Goal: Navigation & Orientation: Understand site structure

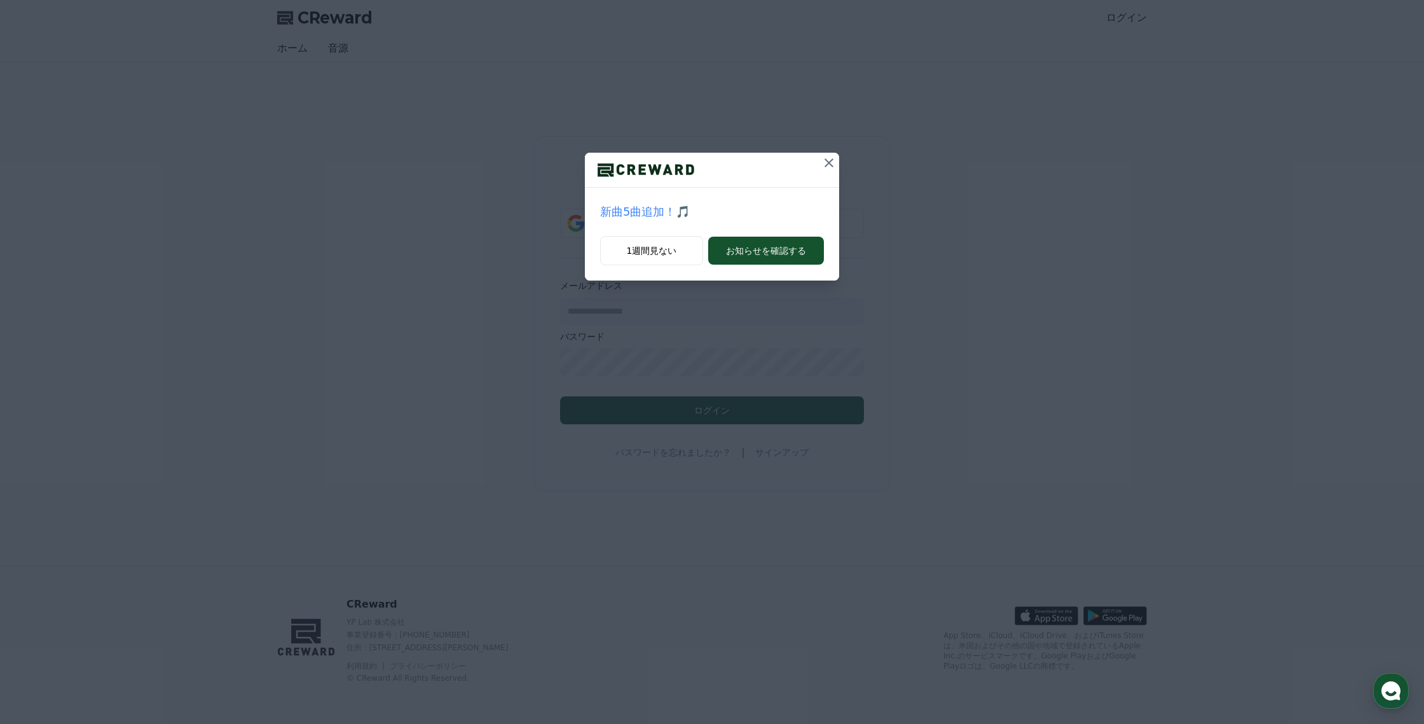
click at [825, 163] on icon at bounding box center [828, 162] width 15 height 15
click at [834, 156] on icon at bounding box center [837, 162] width 15 height 15
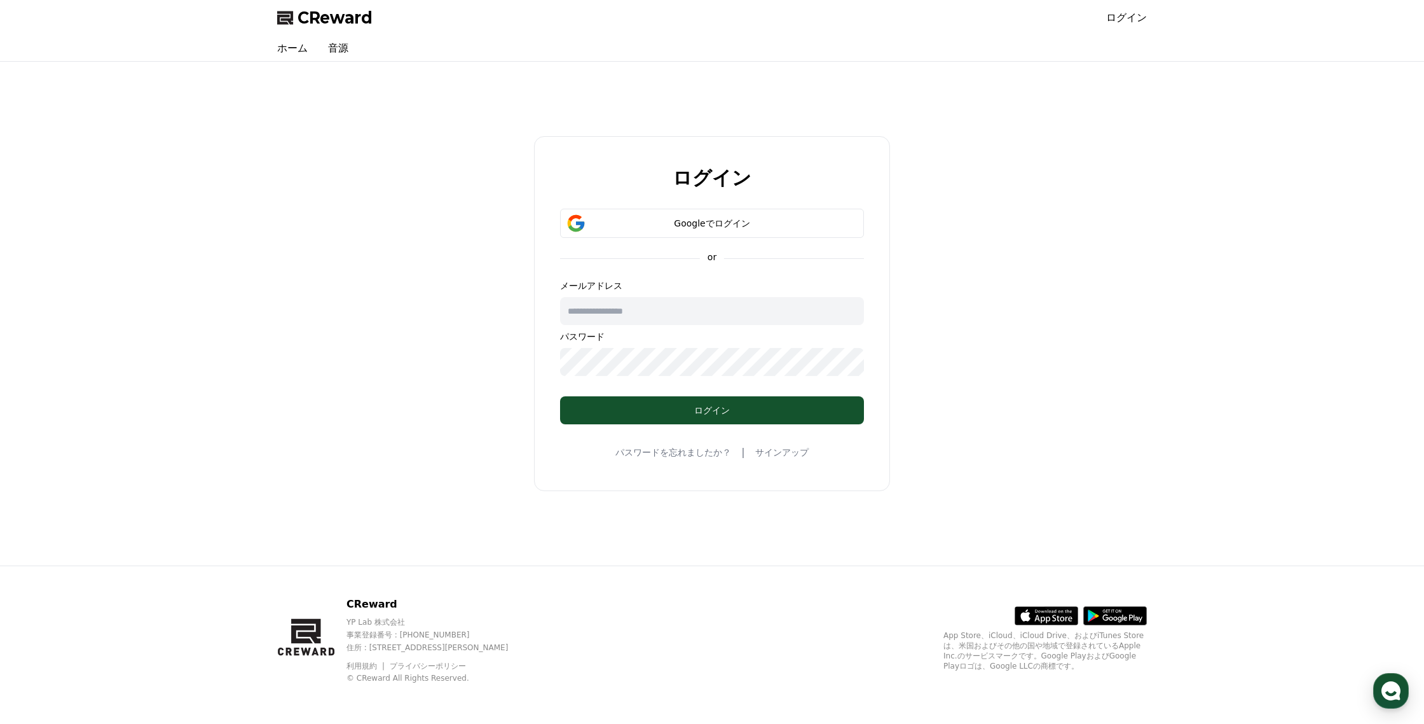
click at [636, 308] on input "text" at bounding box center [712, 311] width 304 height 28
type input "**********"
click at [710, 221] on div "Googleでログイン" at bounding box center [712, 223] width 267 height 13
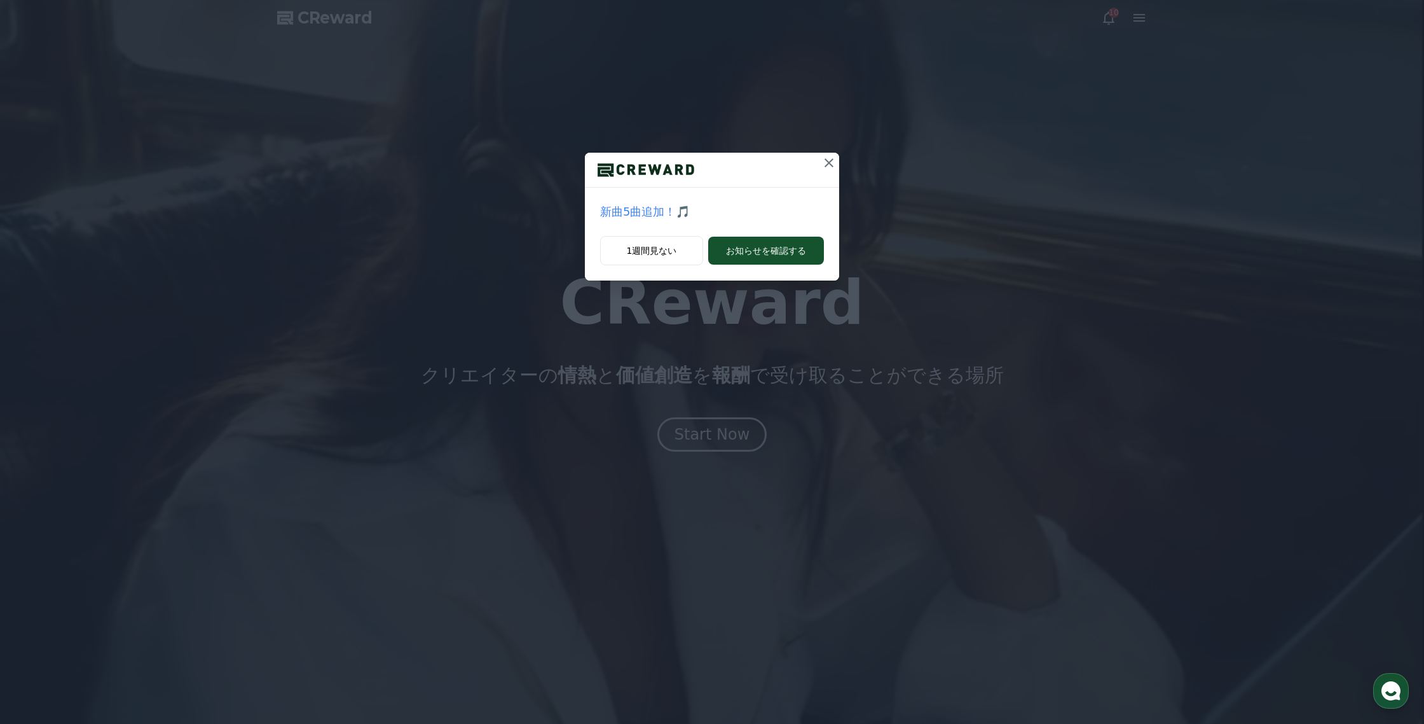
click at [832, 161] on icon at bounding box center [828, 162] width 15 height 15
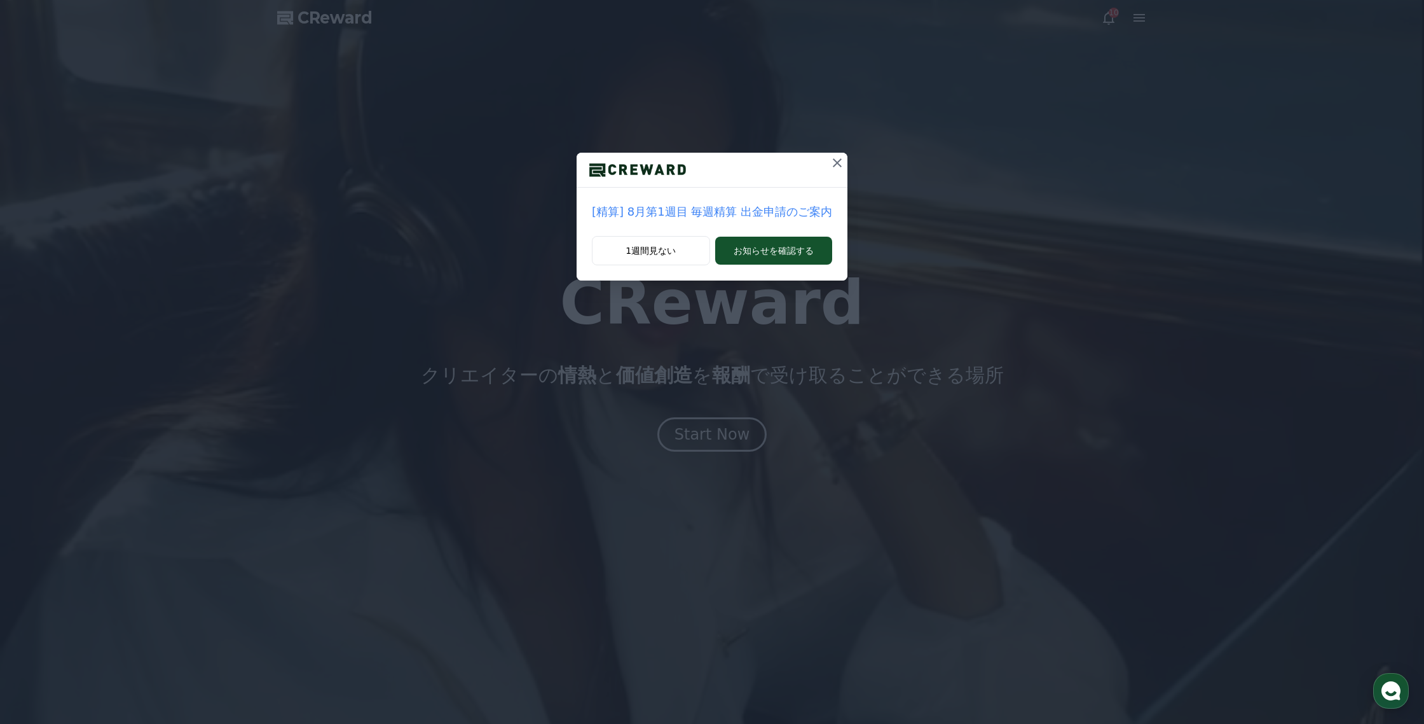
click at [832, 161] on icon at bounding box center [837, 162] width 15 height 15
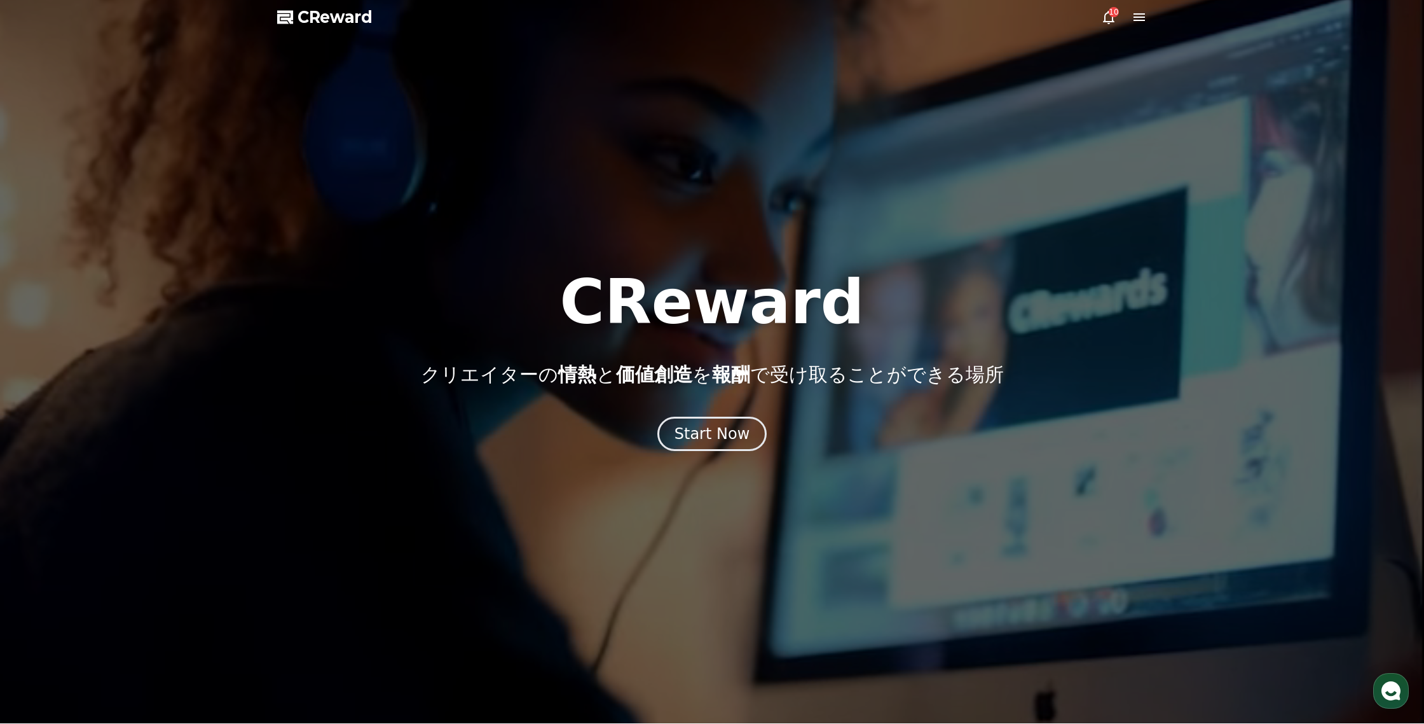
click at [1110, 20] on icon at bounding box center [1108, 17] width 15 height 15
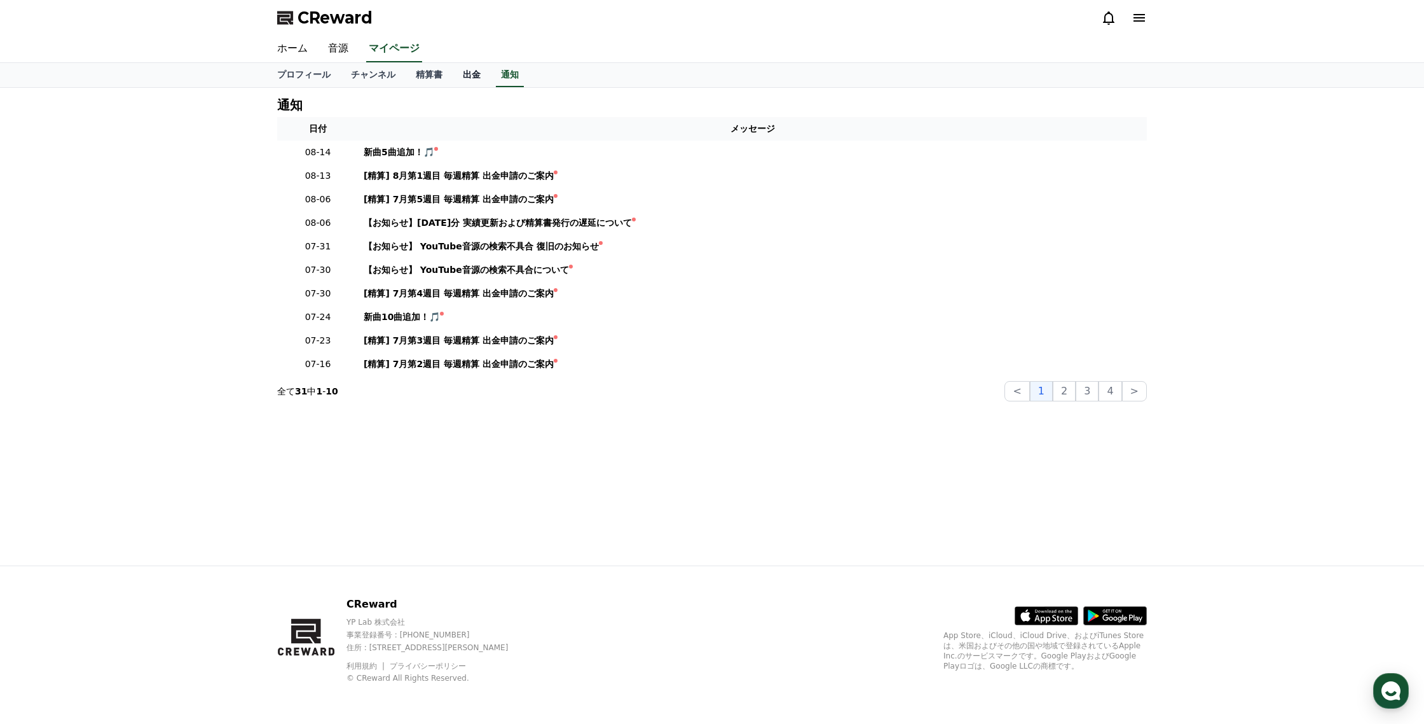
click at [473, 72] on link "出金" at bounding box center [472, 75] width 38 height 24
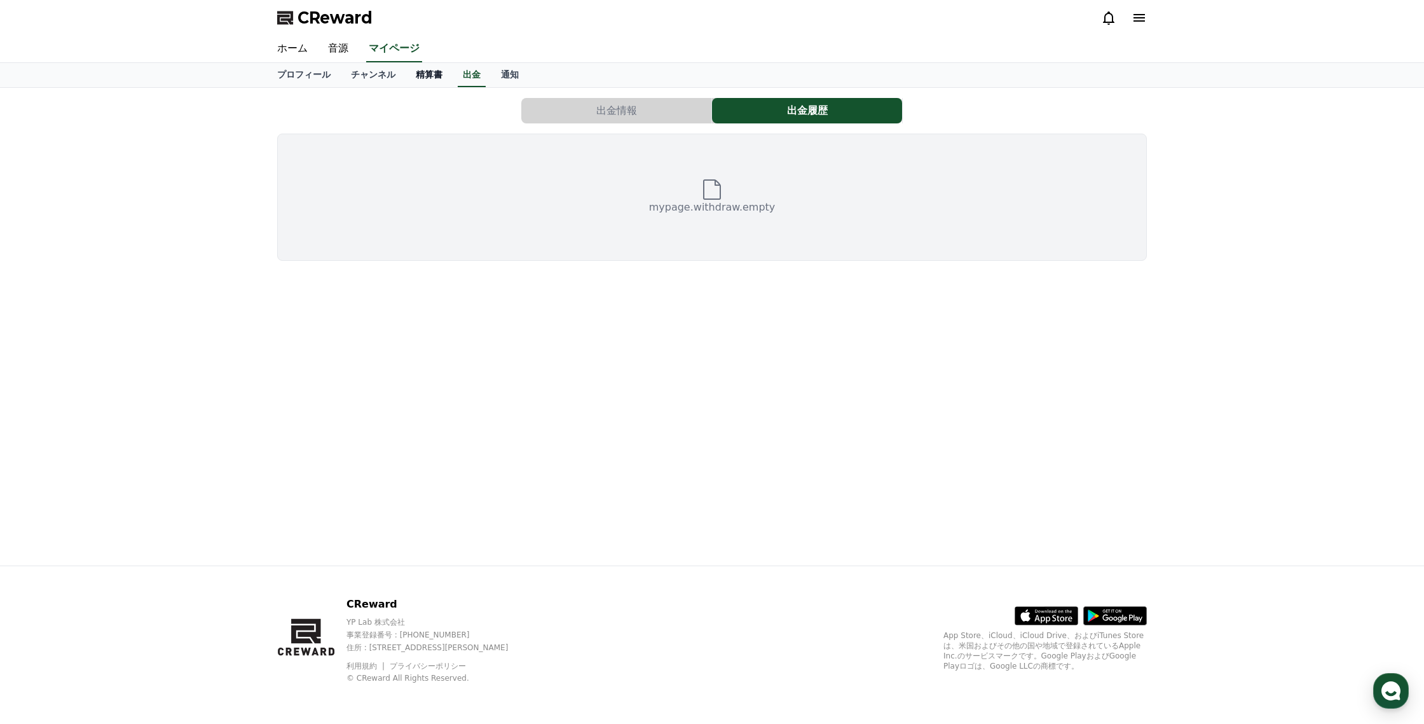
click at [419, 79] on link "精算書" at bounding box center [429, 75] width 47 height 24
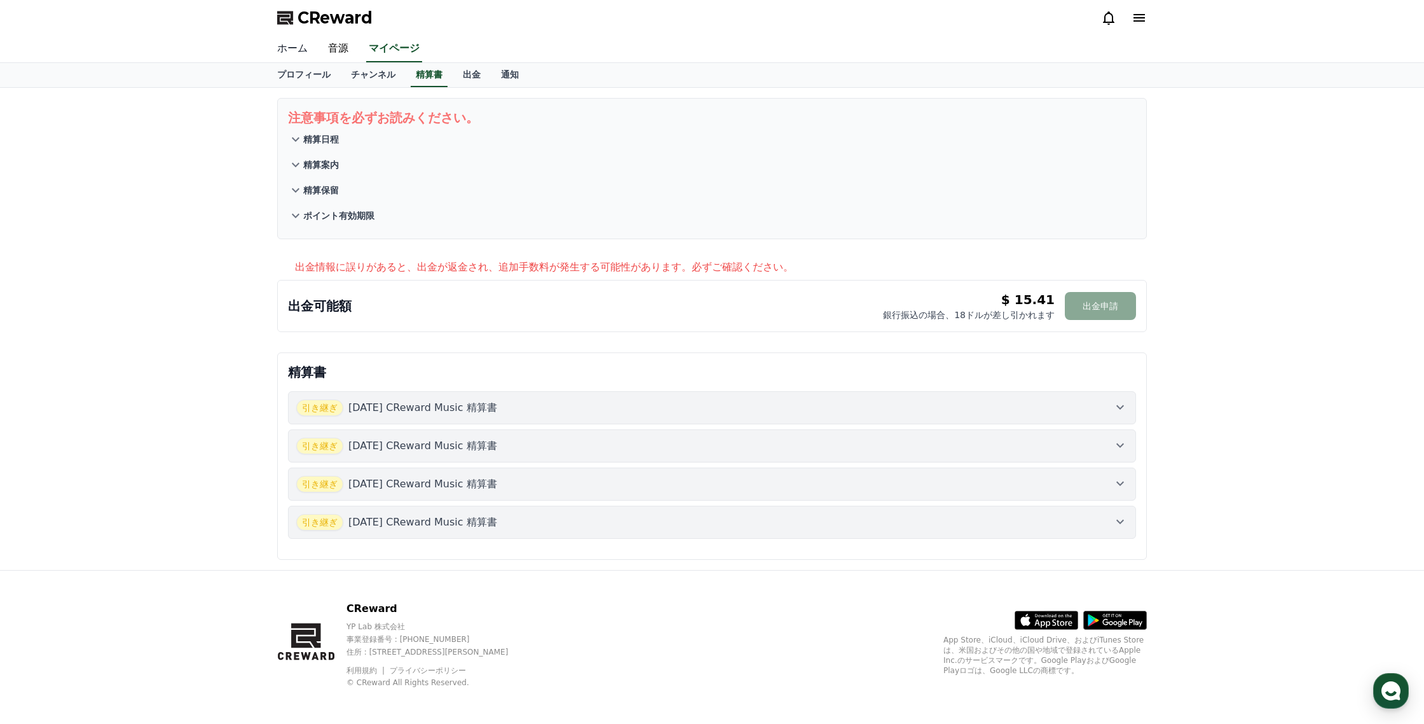
click at [303, 52] on link "ホーム" at bounding box center [292, 49] width 51 height 27
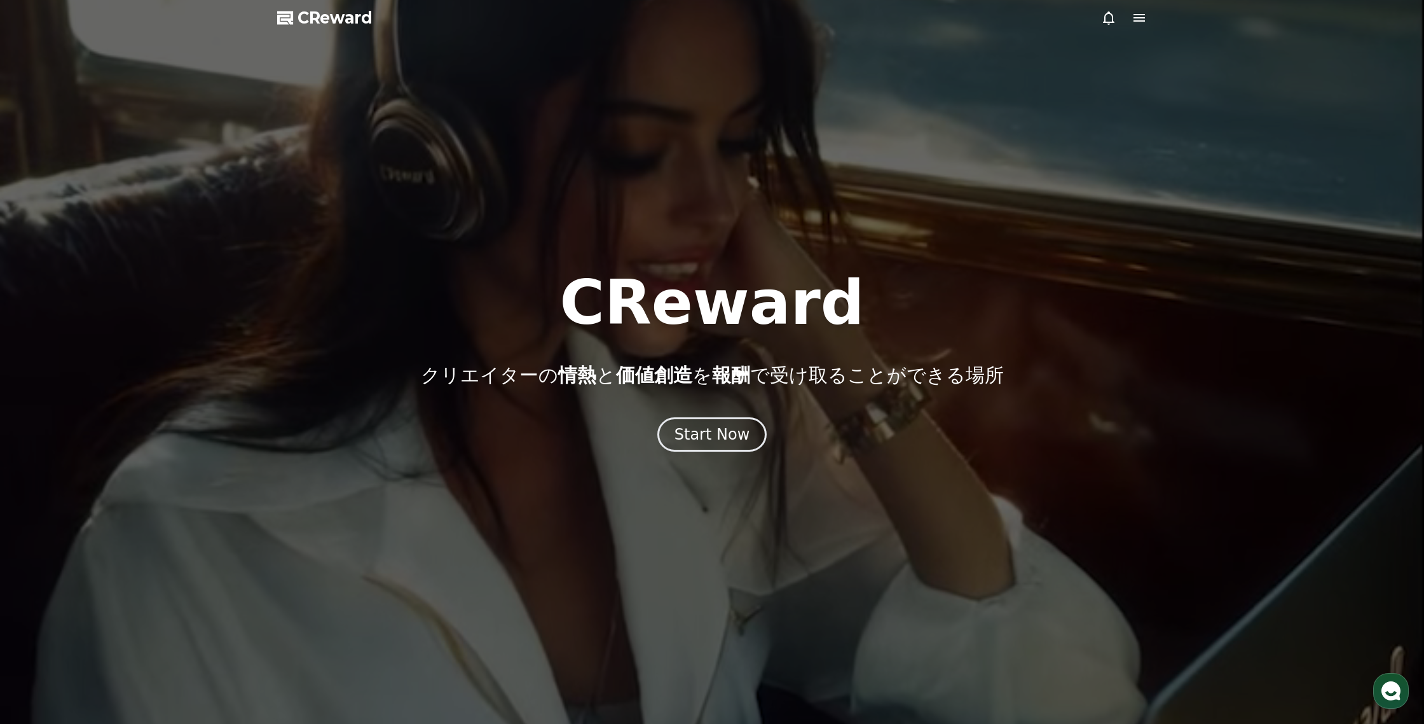
scroll to position [1, 0]
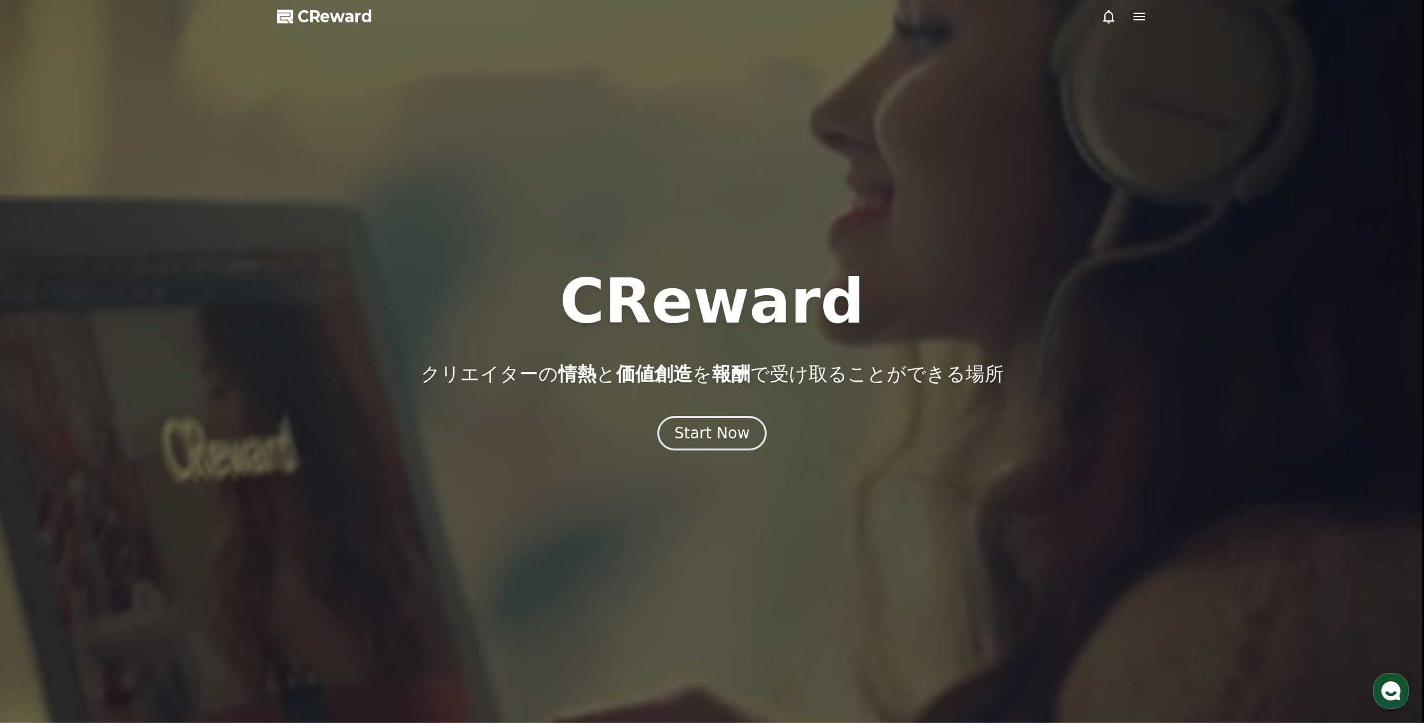
click at [355, 19] on span "CReward" at bounding box center [335, 16] width 75 height 20
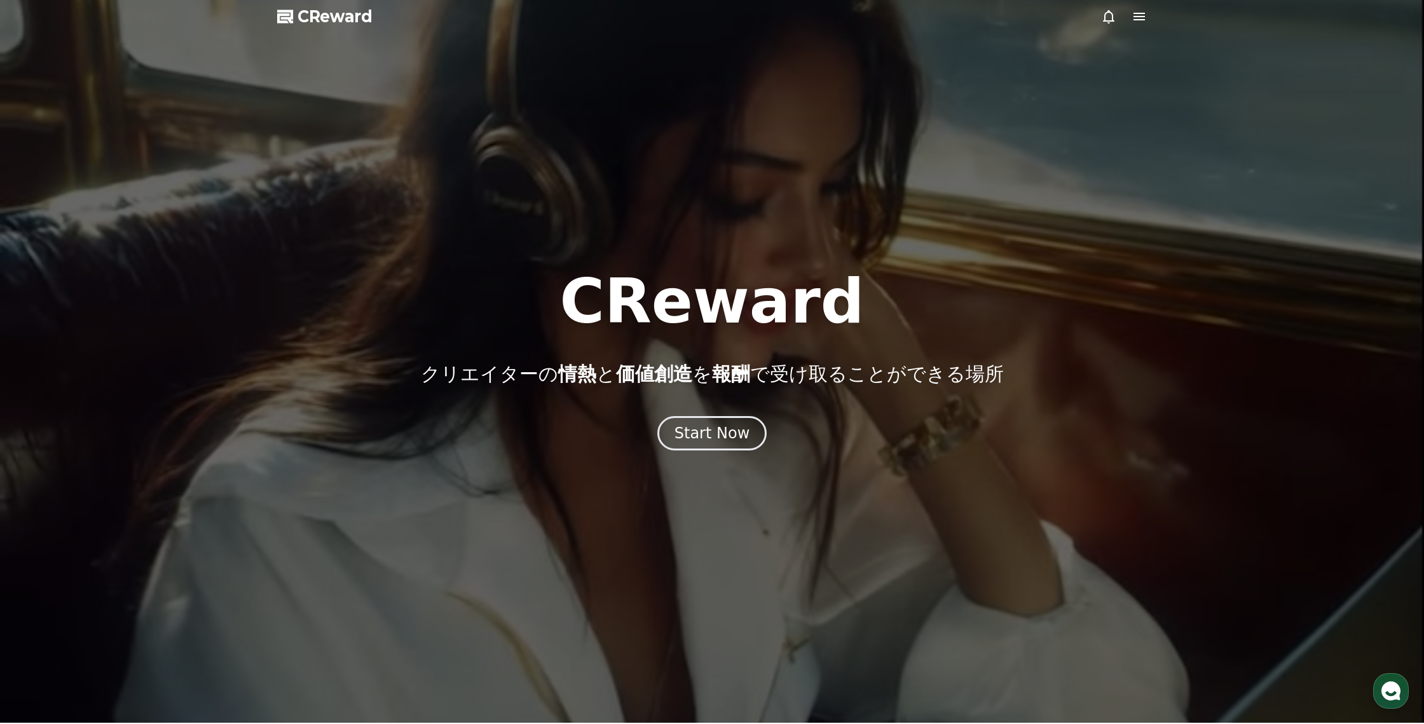
scroll to position [0, 0]
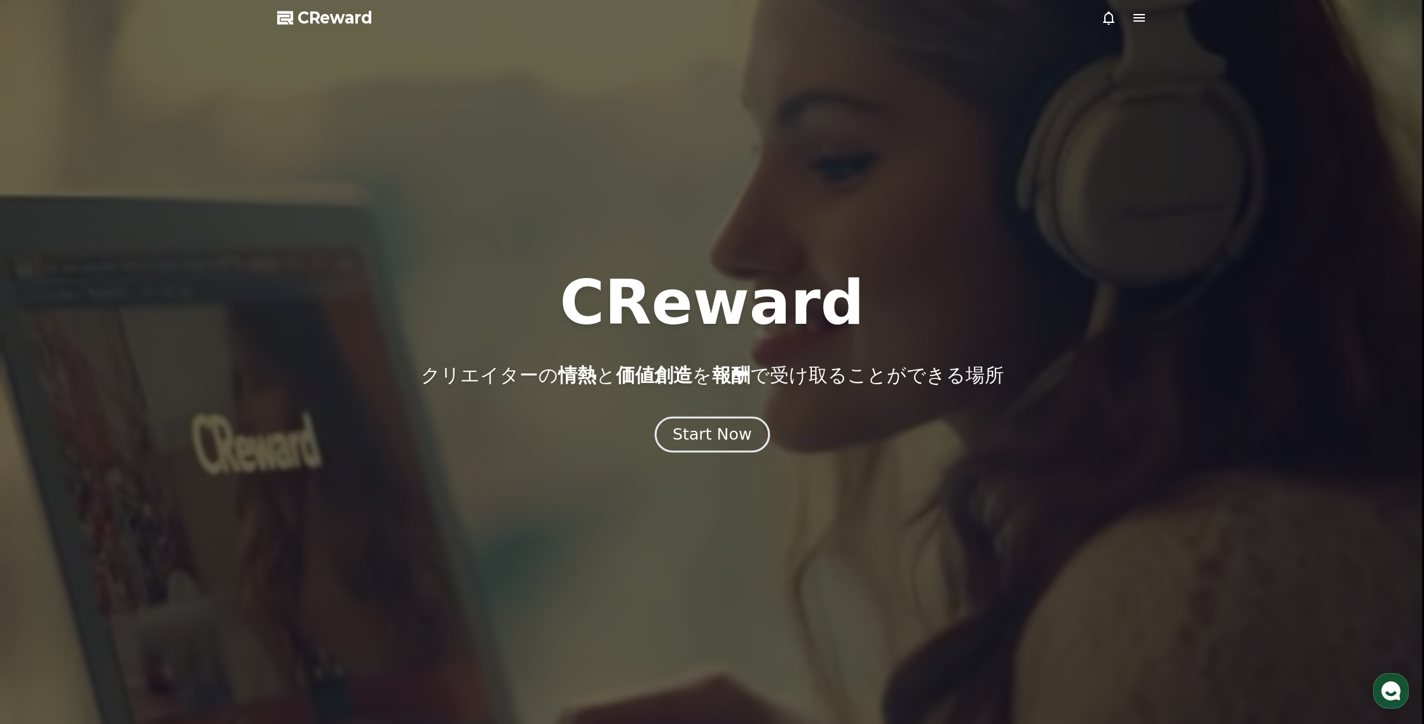
click at [727, 448] on button "Start Now" at bounding box center [711, 434] width 115 height 36
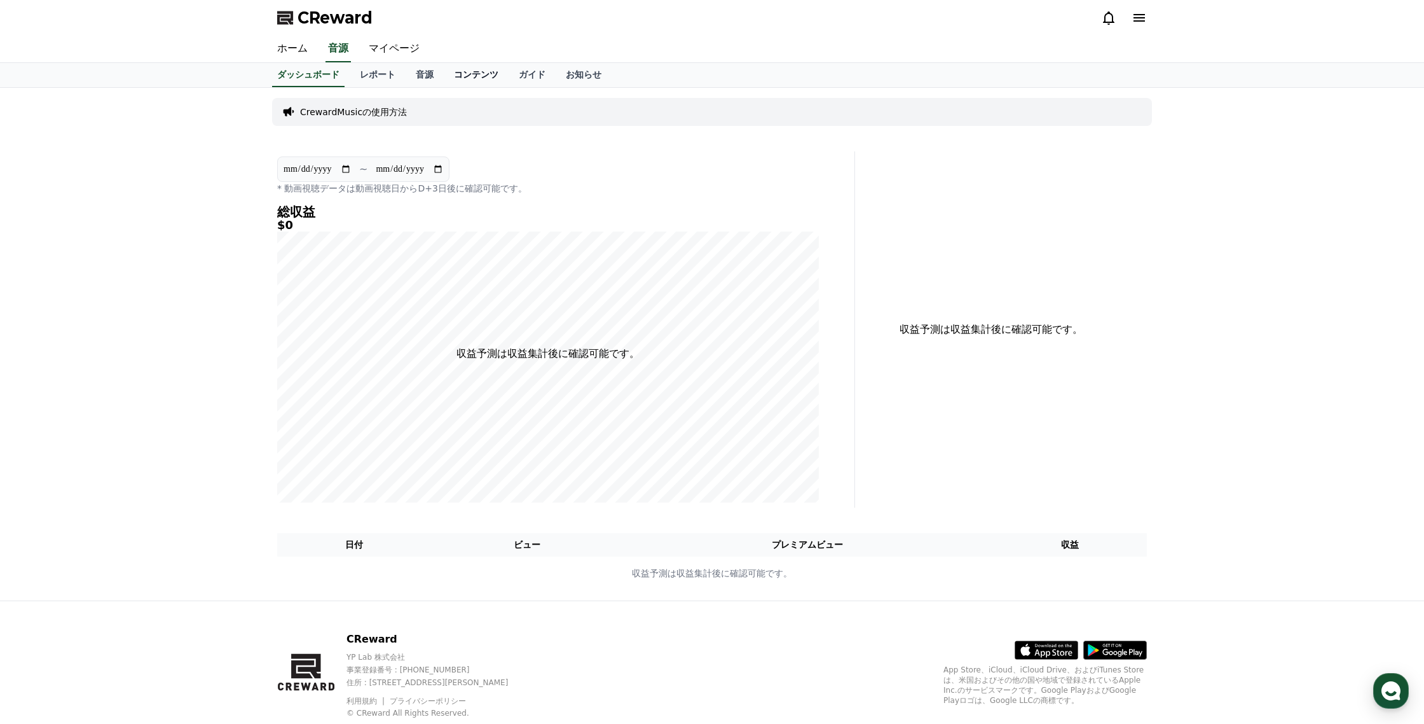
click at [479, 74] on link "コンテンツ" at bounding box center [476, 75] width 65 height 24
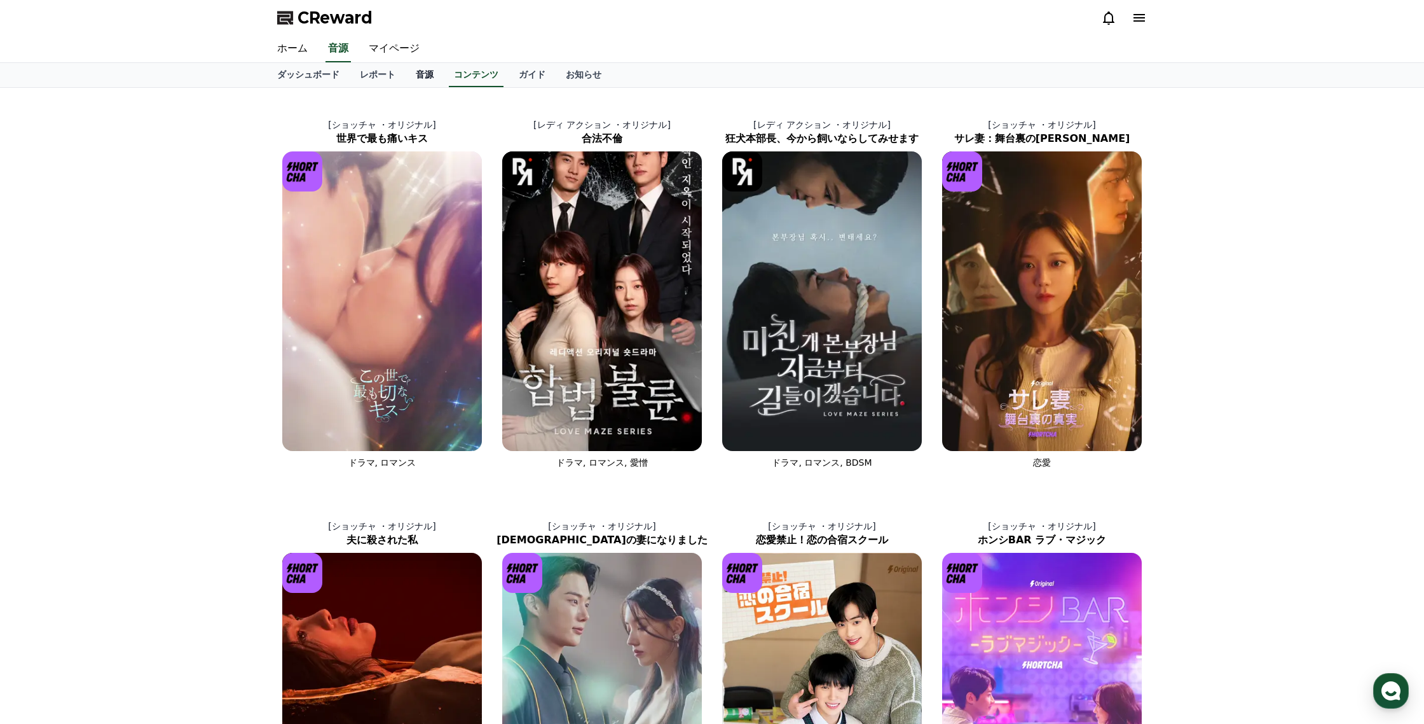
click at [425, 76] on link "音源" at bounding box center [425, 75] width 38 height 24
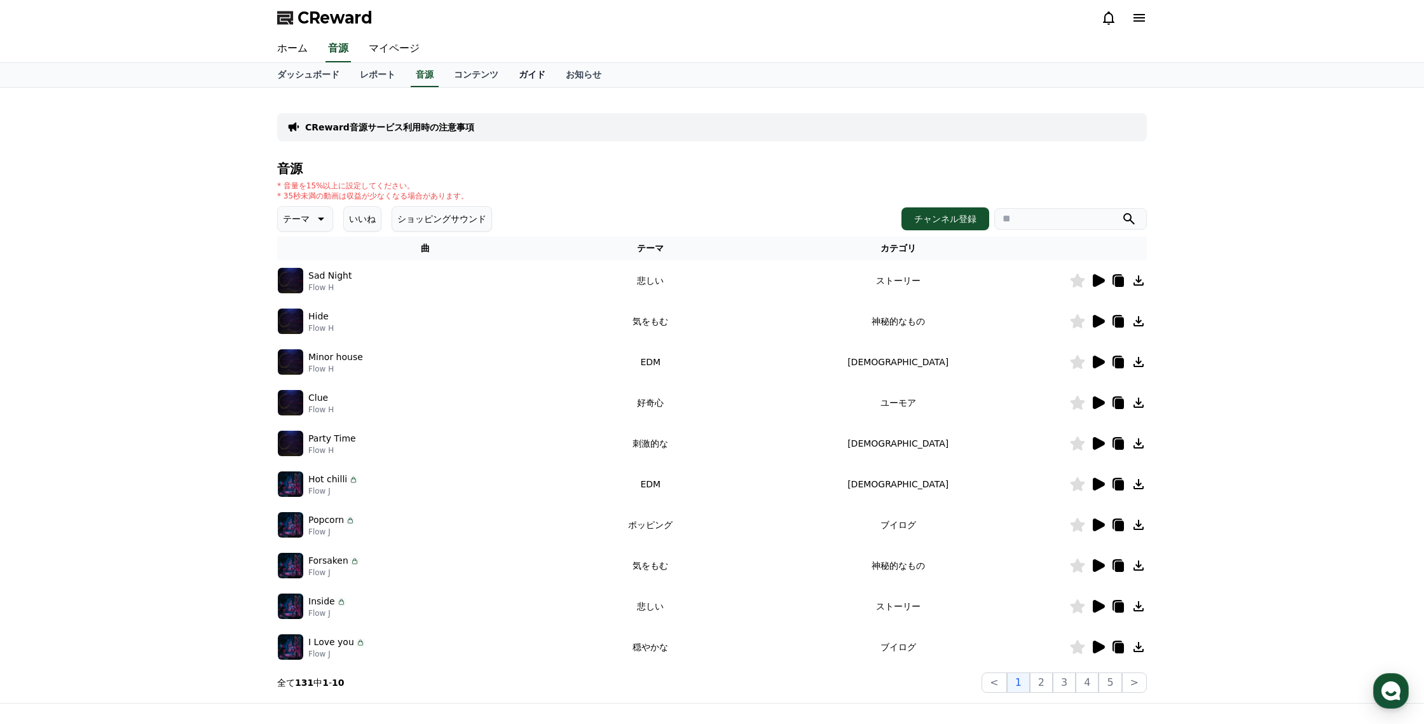
click at [520, 77] on link "ガイド" at bounding box center [532, 75] width 47 height 24
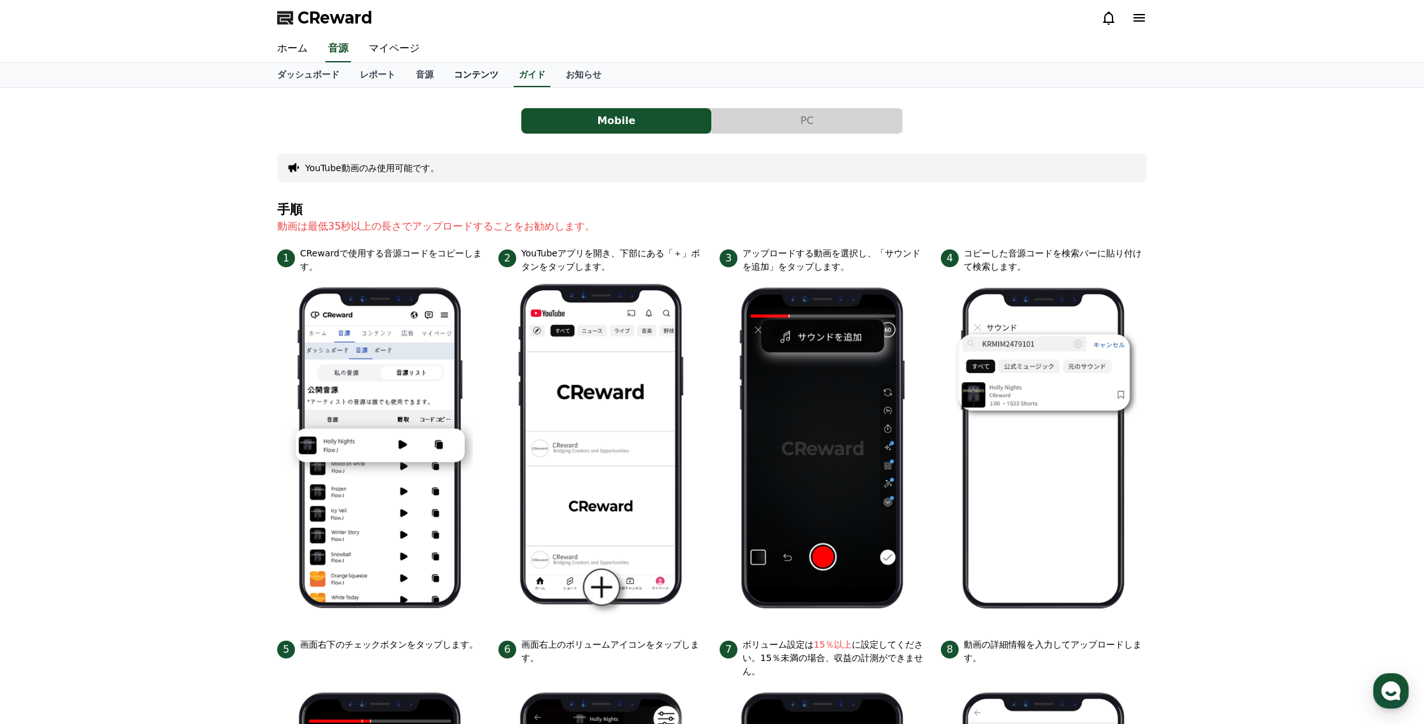
click at [496, 79] on link "コンテンツ" at bounding box center [476, 75] width 65 height 24
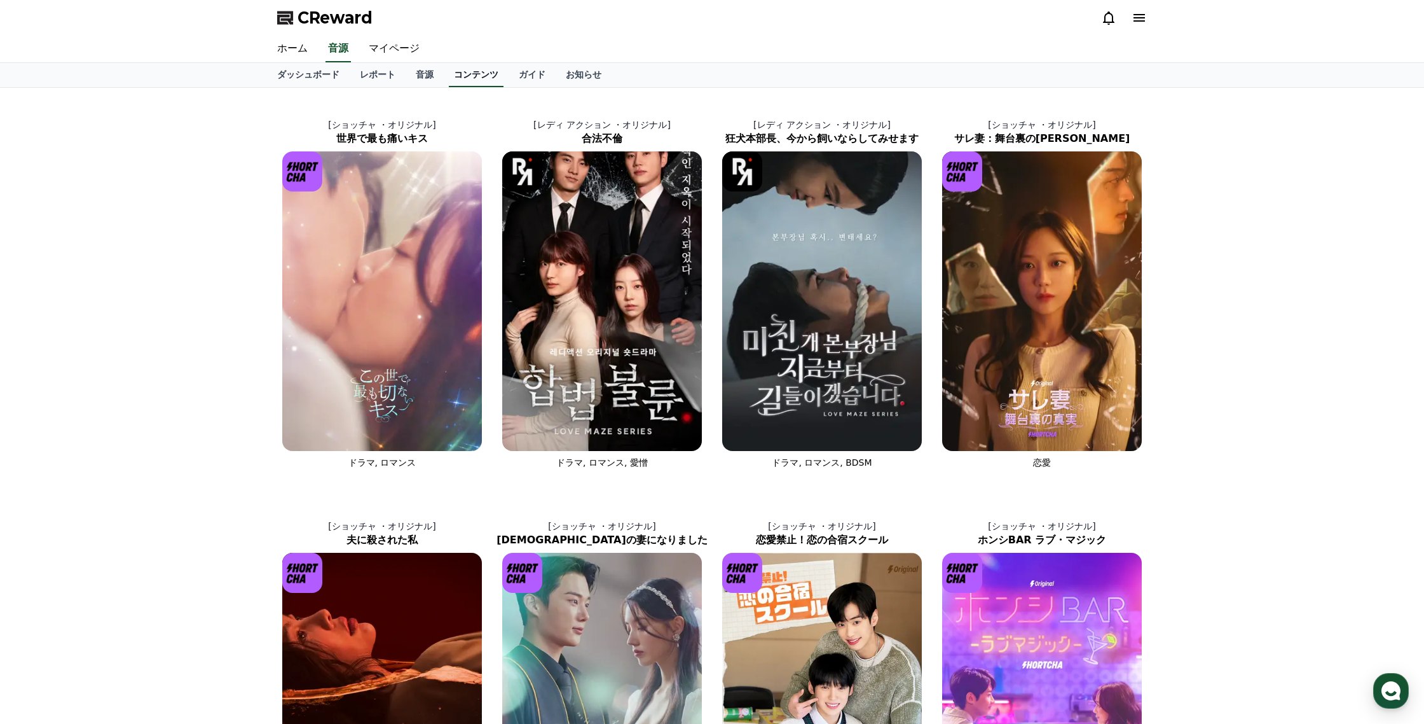
click at [482, 80] on link "コンテンツ" at bounding box center [476, 75] width 55 height 24
click at [362, 71] on link "レポート" at bounding box center [378, 75] width 56 height 24
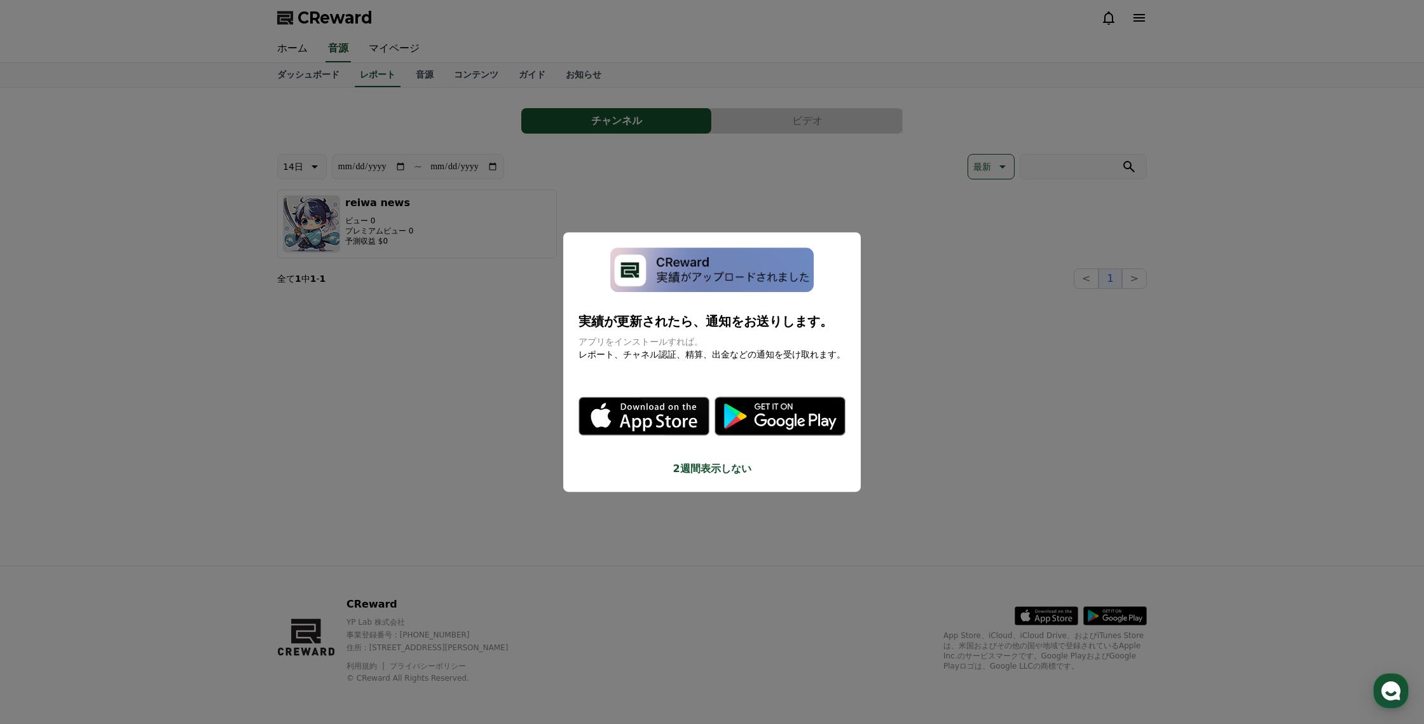
click at [591, 77] on button "close modal" at bounding box center [712, 362] width 1424 height 724
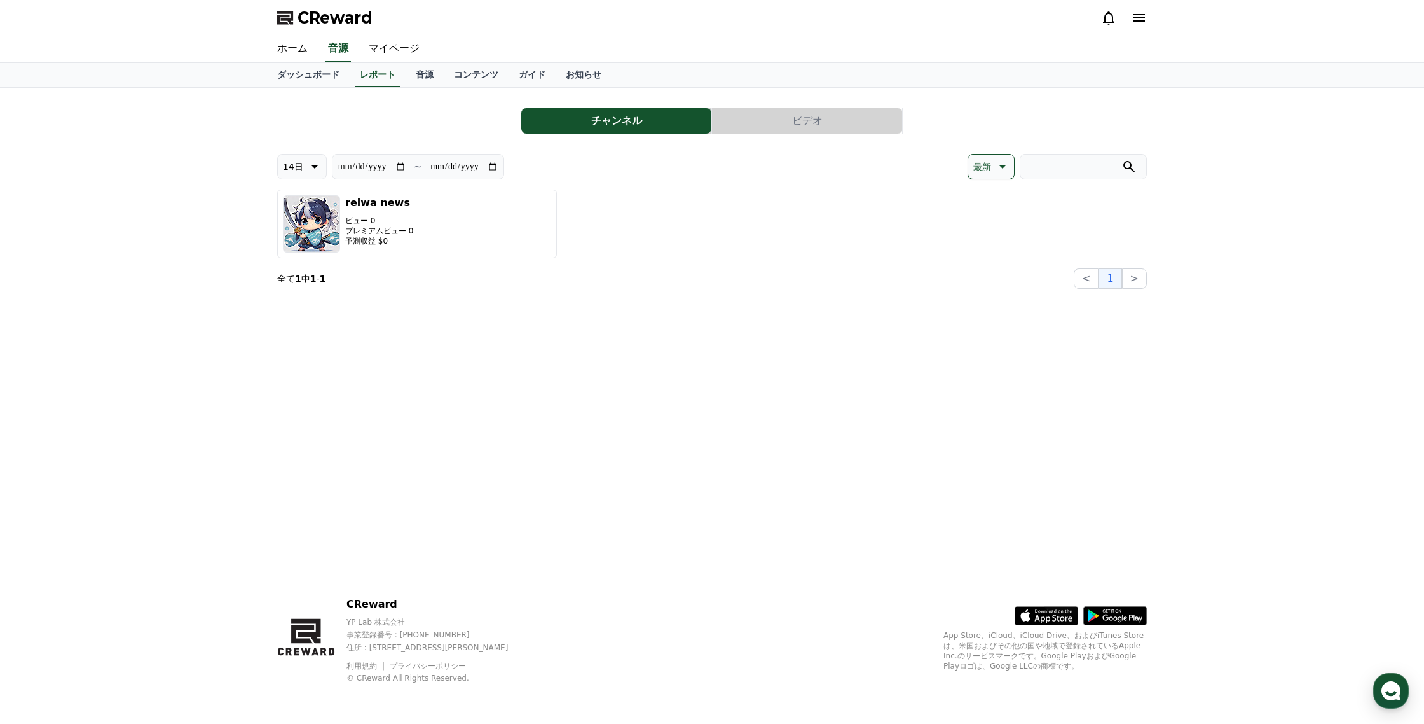
click at [316, 175] on button "14日" at bounding box center [302, 166] width 50 height 25
click at [299, 331] on button "90日" at bounding box center [293, 331] width 31 height 28
type input "**********"
click at [426, 156] on section "**********" at bounding box center [418, 166] width 172 height 25
click at [425, 160] on section "**********" at bounding box center [418, 166] width 172 height 25
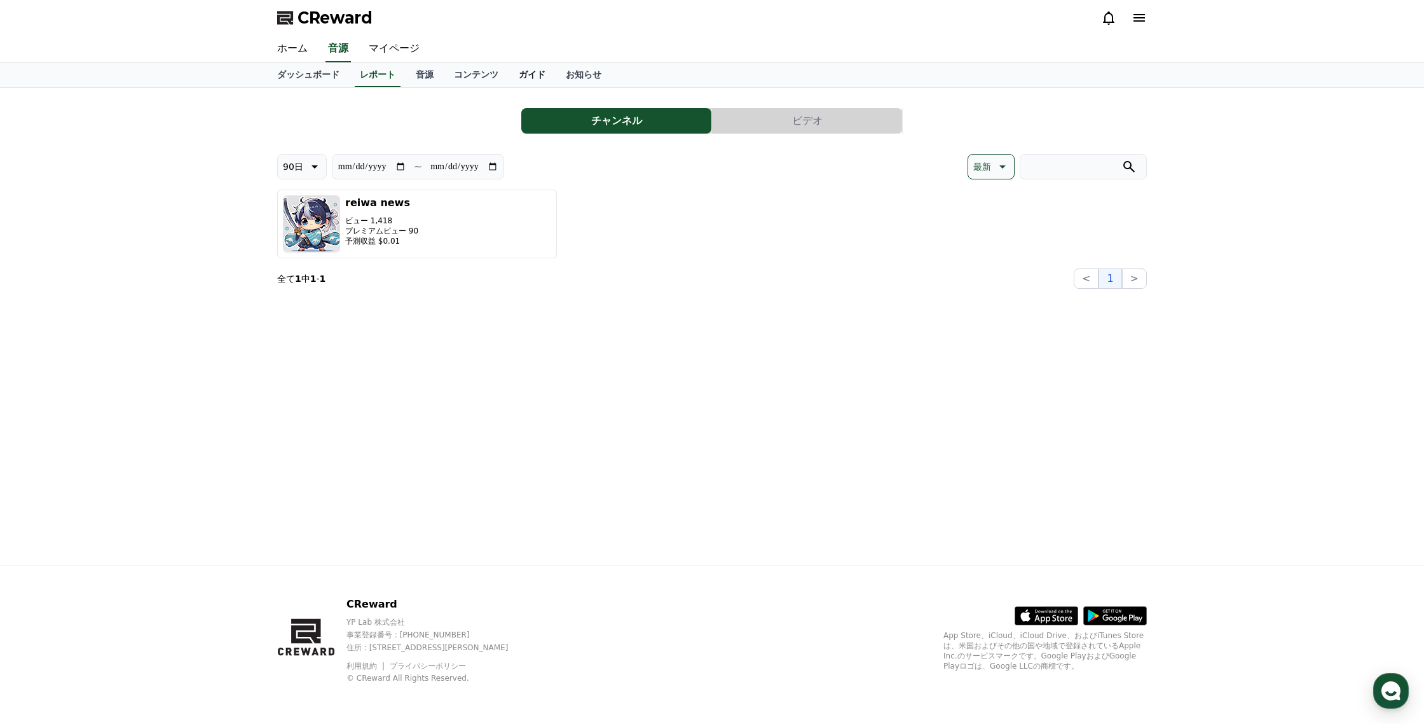
click at [537, 73] on link "ガイド" at bounding box center [532, 75] width 47 height 24
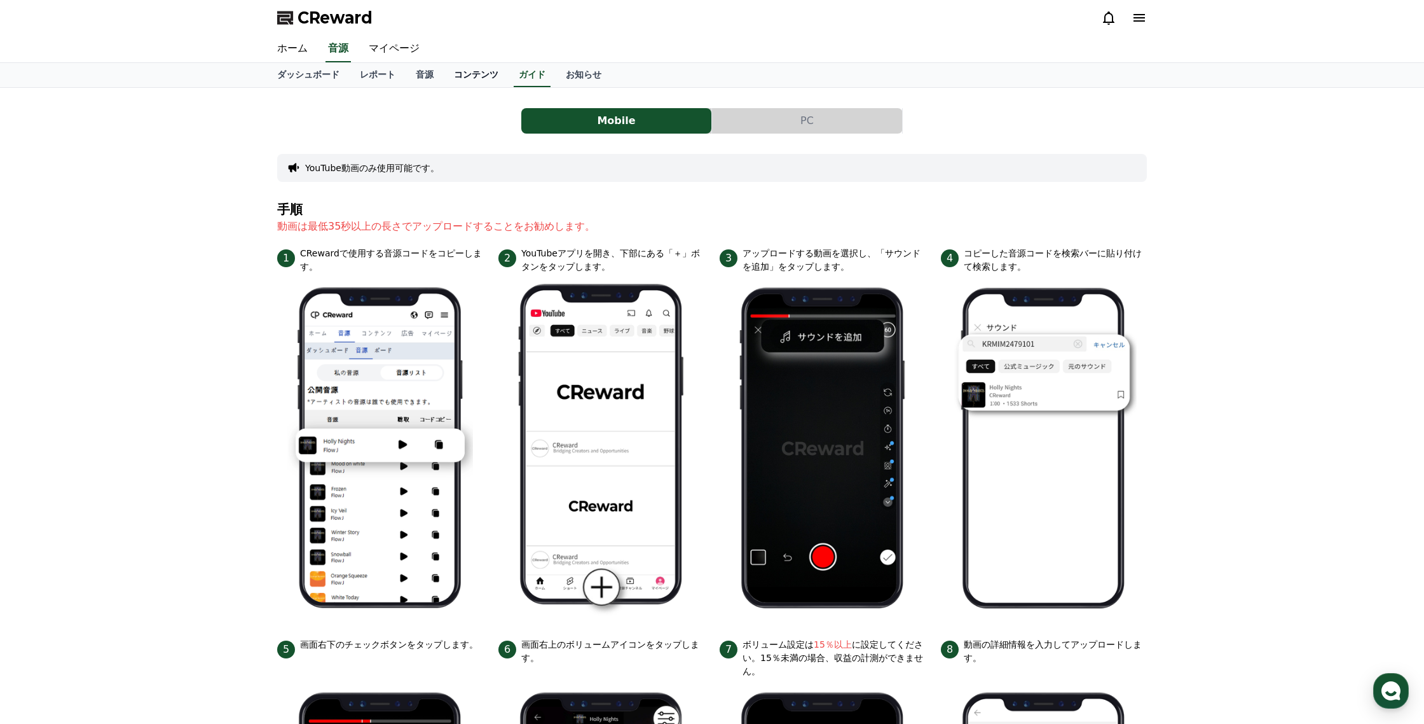
click at [488, 73] on link "コンテンツ" at bounding box center [476, 75] width 65 height 24
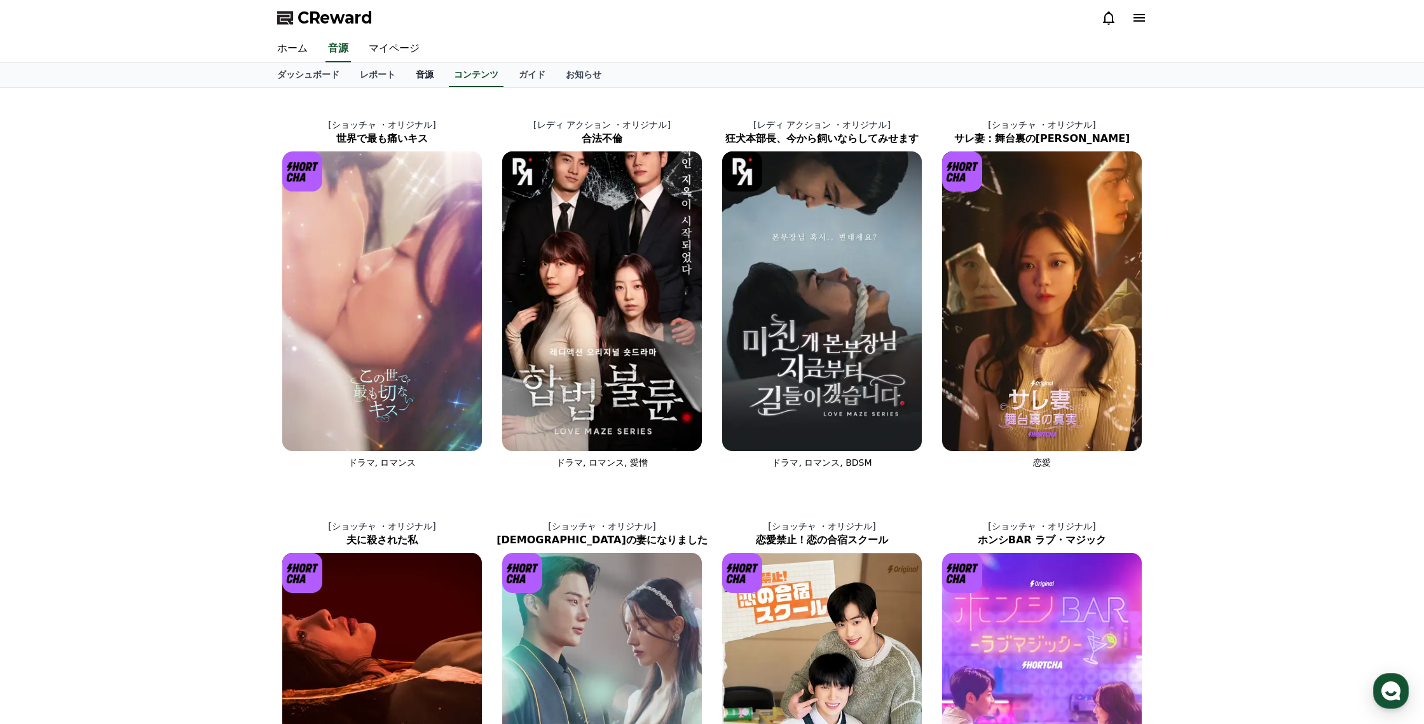
click at [435, 75] on link "音源" at bounding box center [425, 75] width 38 height 24
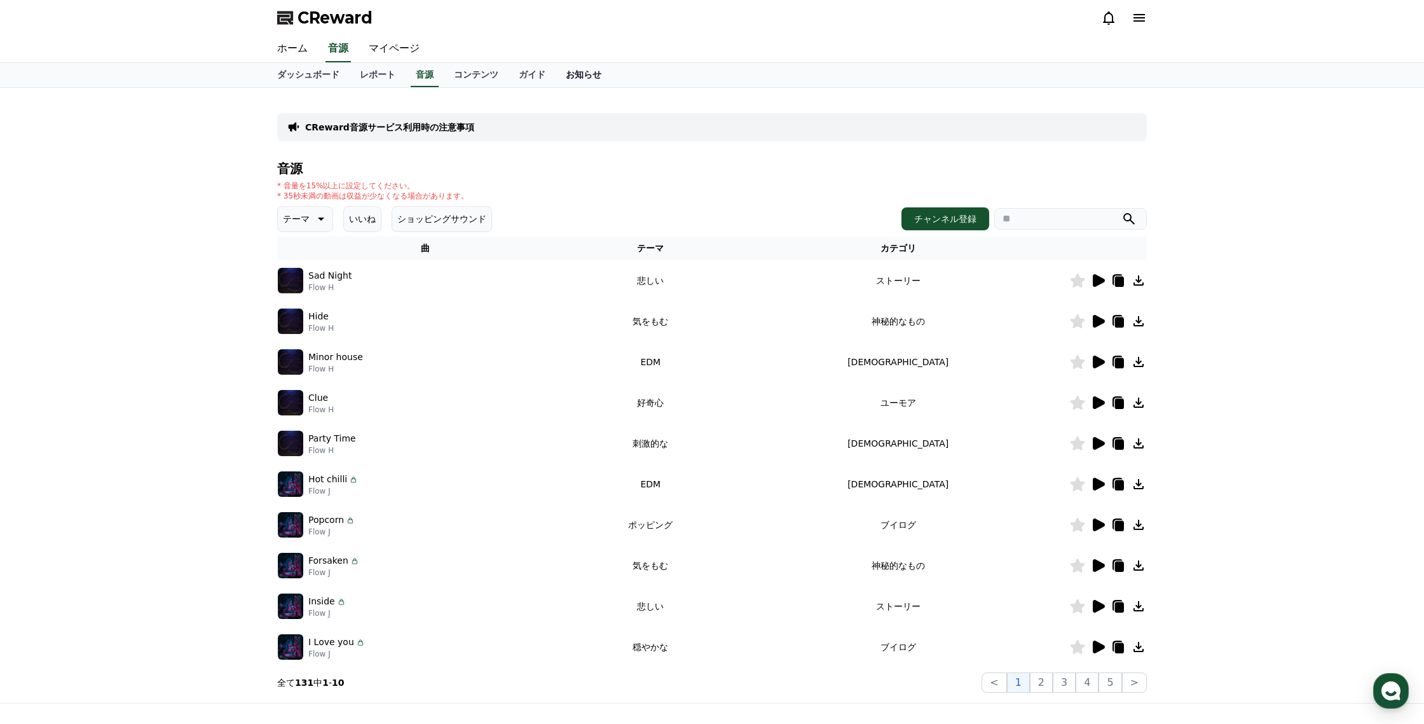
click at [600, 78] on link "お知らせ" at bounding box center [584, 75] width 56 height 24
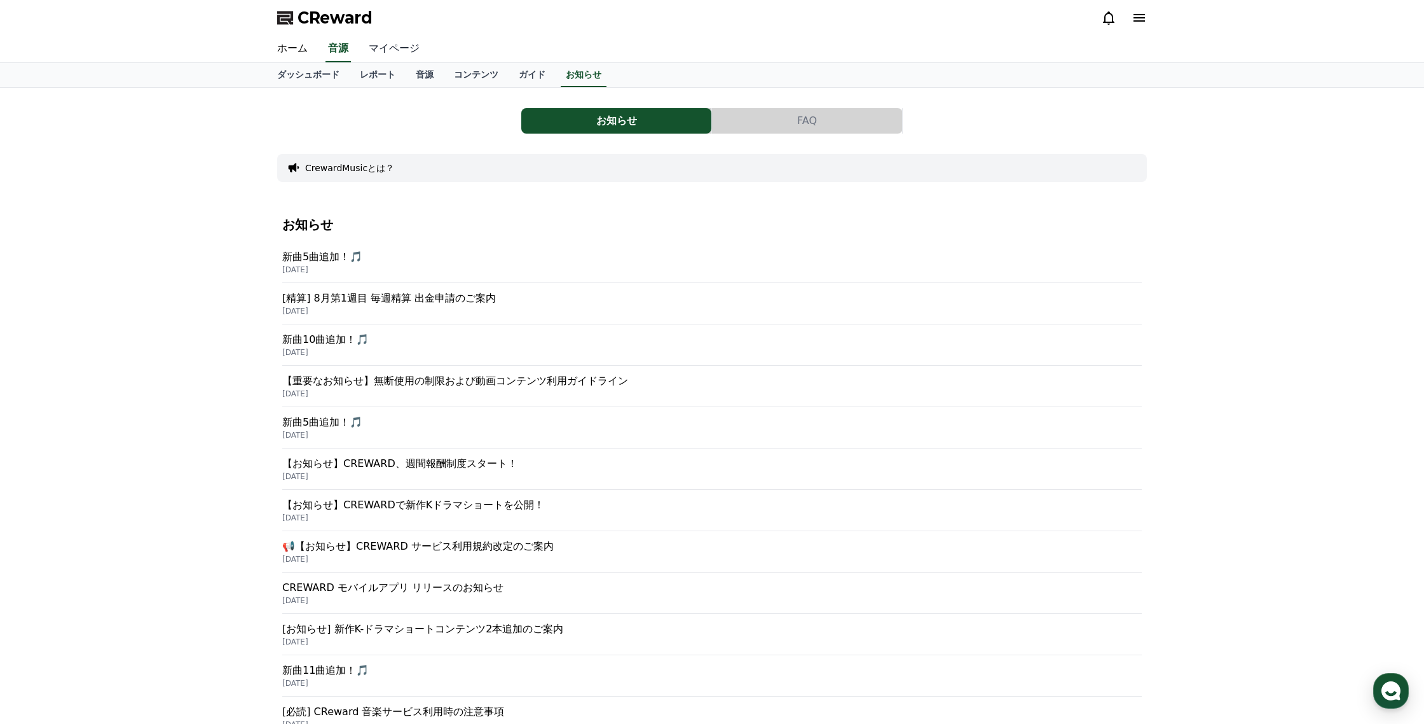
click at [372, 52] on link "マイページ" at bounding box center [394, 49] width 71 height 27
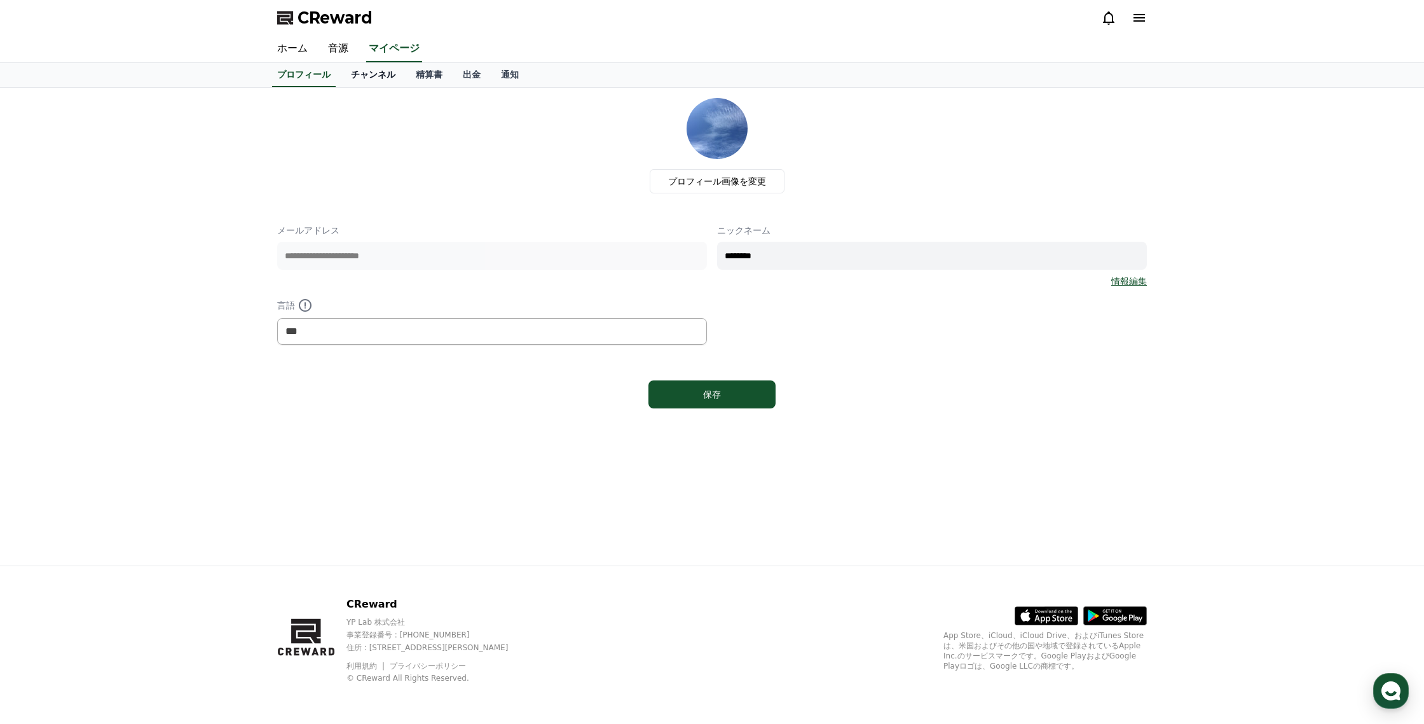
click at [385, 76] on link "チャンネル" at bounding box center [373, 75] width 65 height 24
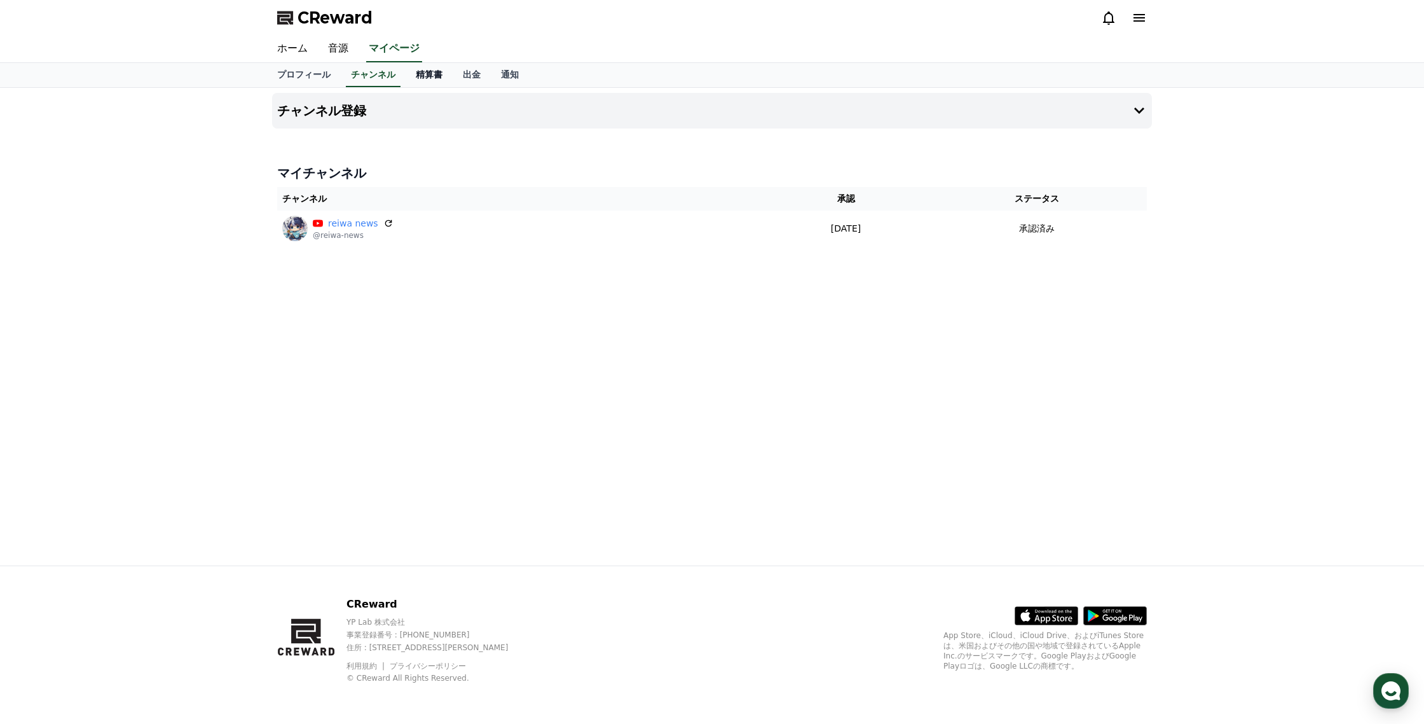
click at [416, 76] on link "精算書" at bounding box center [429, 75] width 47 height 24
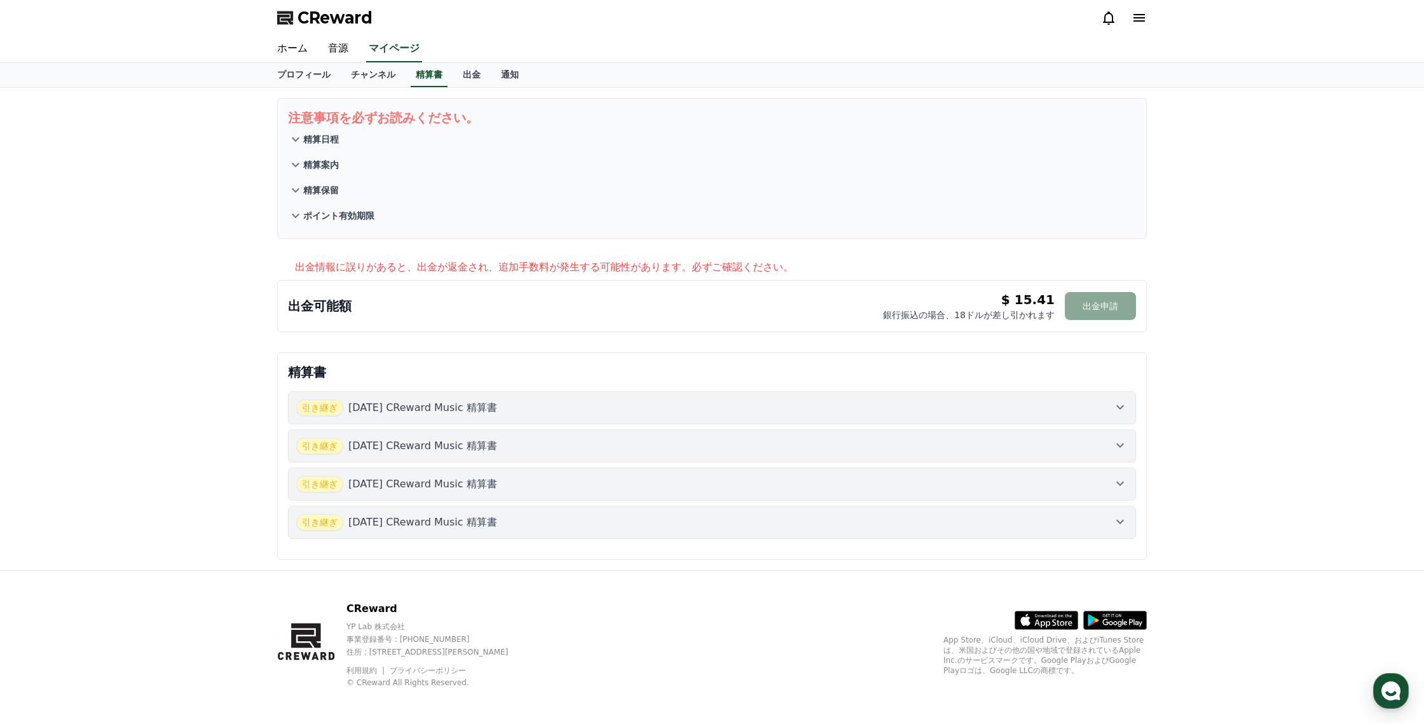
click at [338, 217] on p "ポイント有効期限" at bounding box center [338, 215] width 71 height 13
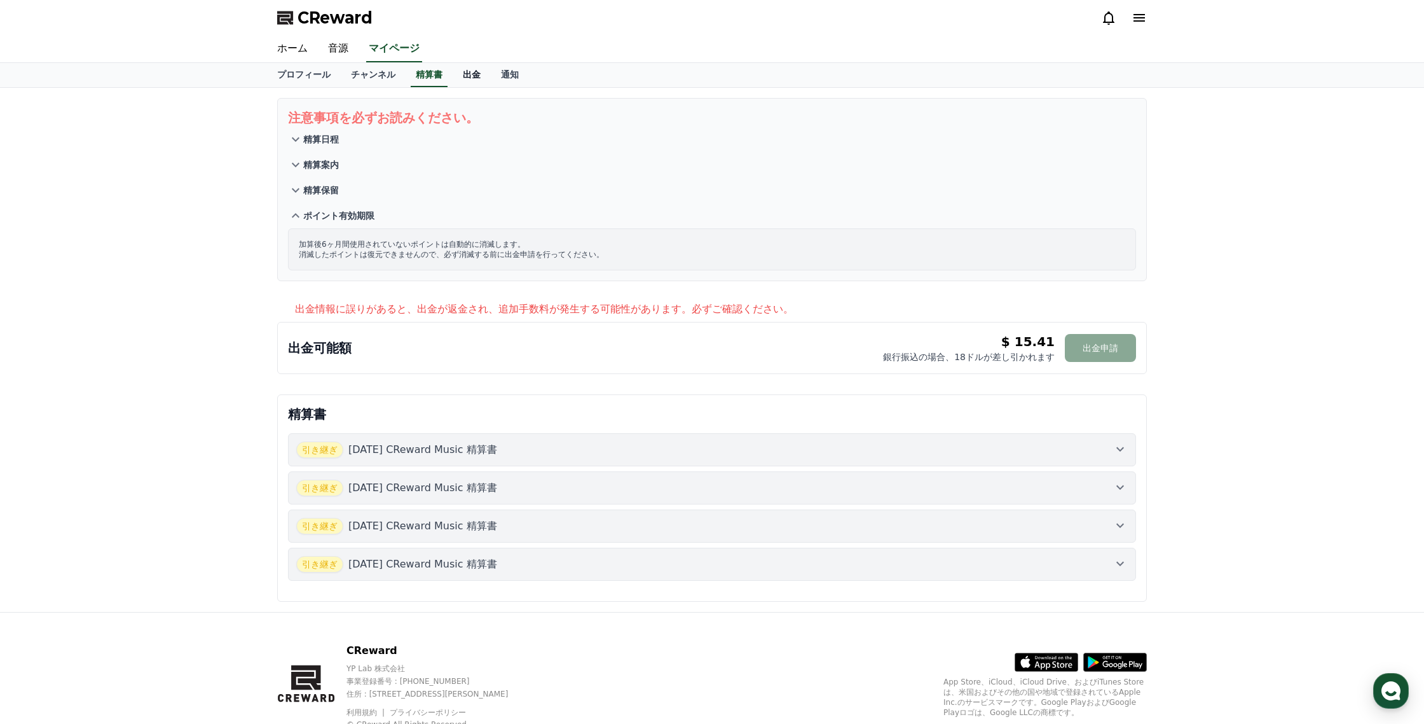
click at [471, 74] on link "出金" at bounding box center [472, 75] width 38 height 24
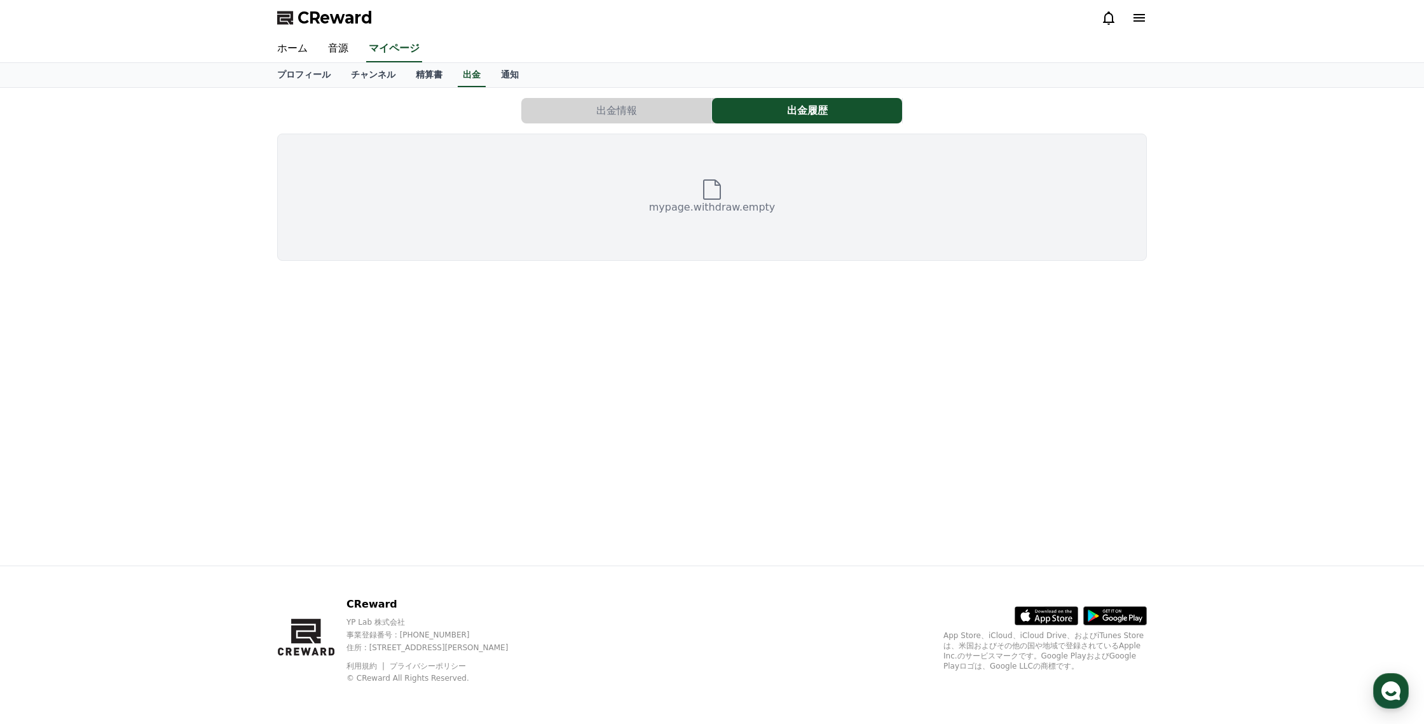
click at [617, 111] on button "出金情報" at bounding box center [616, 110] width 190 height 25
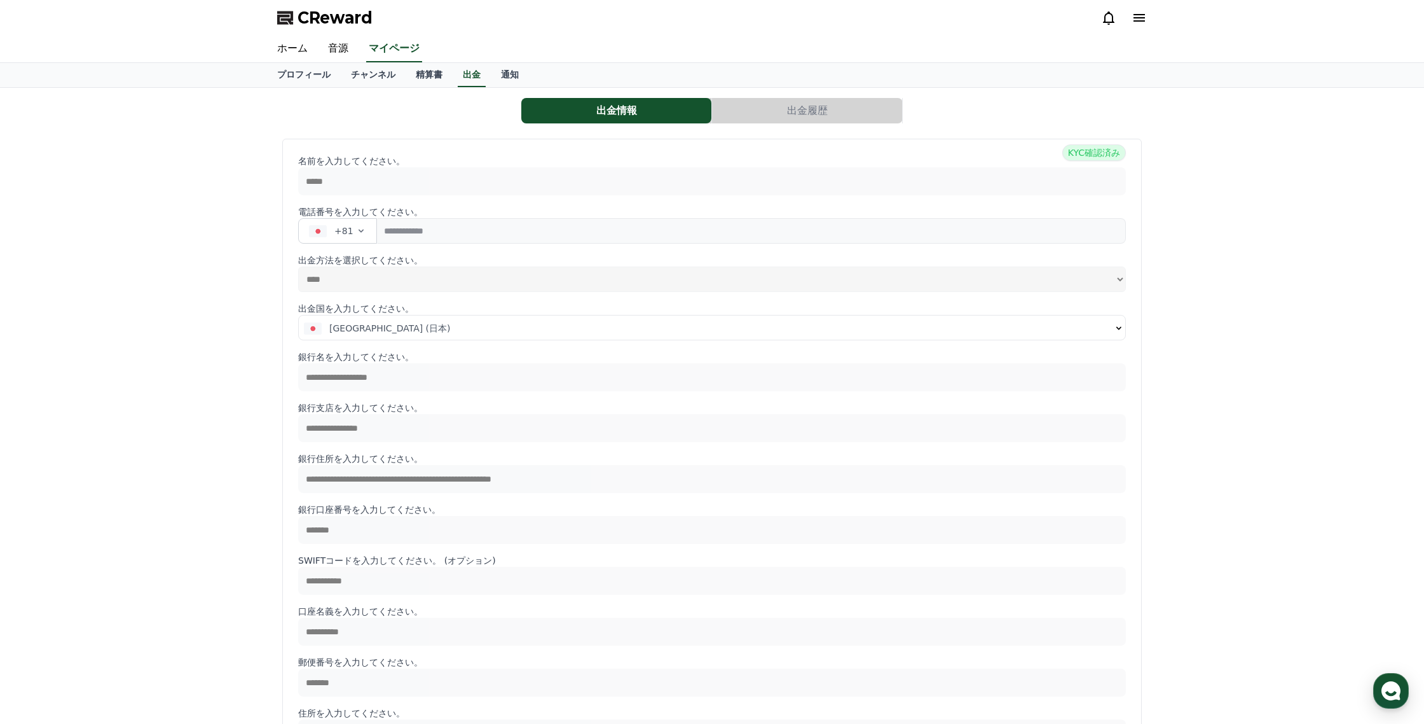
click at [769, 113] on button "出金履歴" at bounding box center [807, 110] width 190 height 25
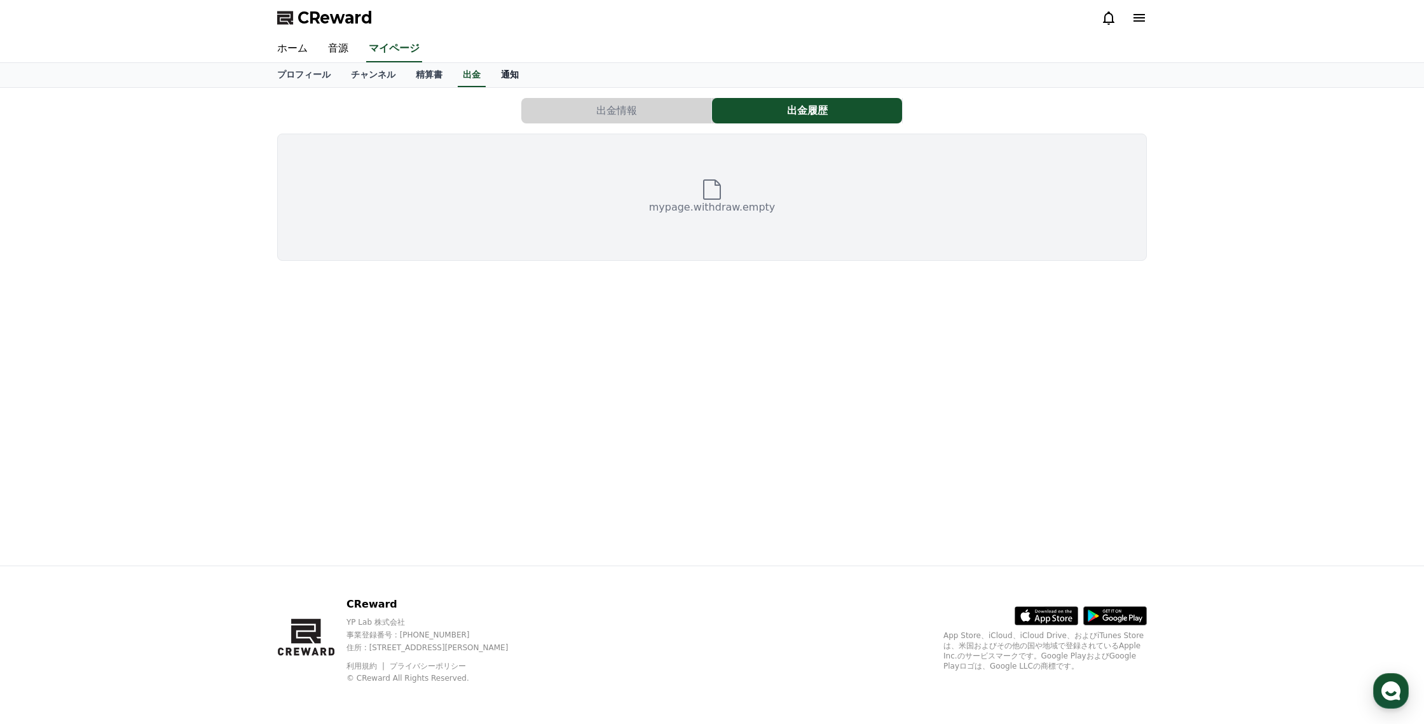
click at [500, 72] on link "通知" at bounding box center [510, 75] width 38 height 24
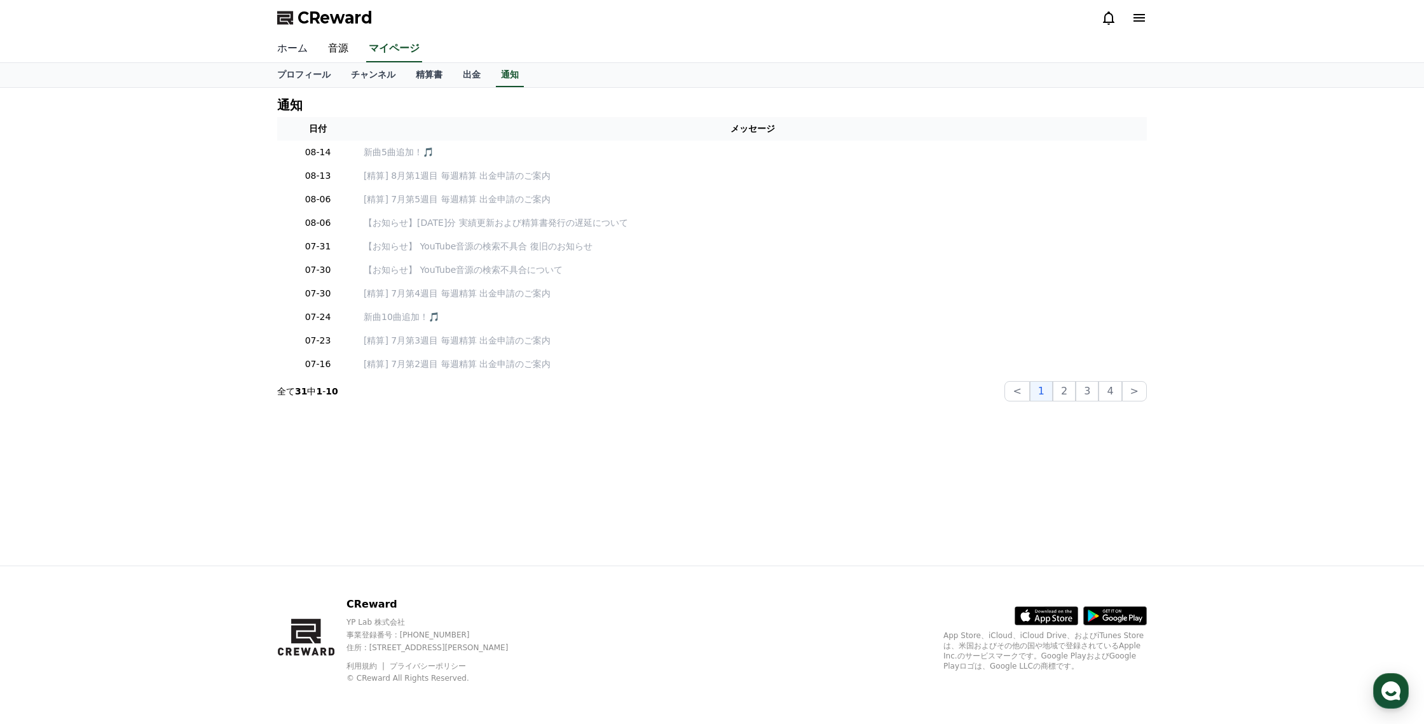
click at [301, 45] on link "ホーム" at bounding box center [292, 49] width 51 height 27
